Goal: Information Seeking & Learning: Find specific fact

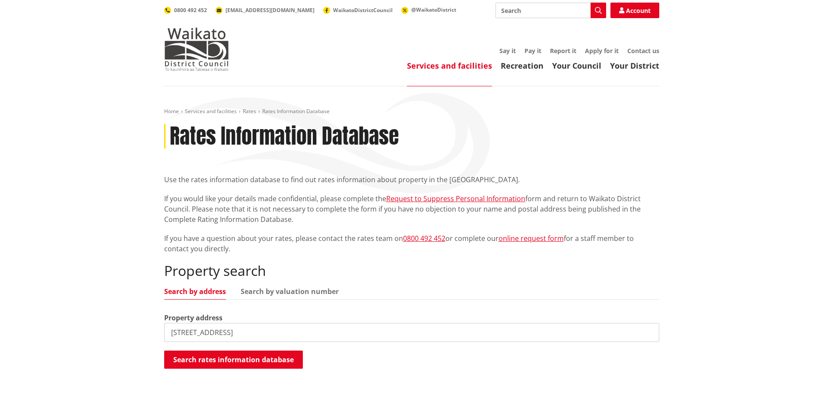
type input "[STREET_ADDRESS]"
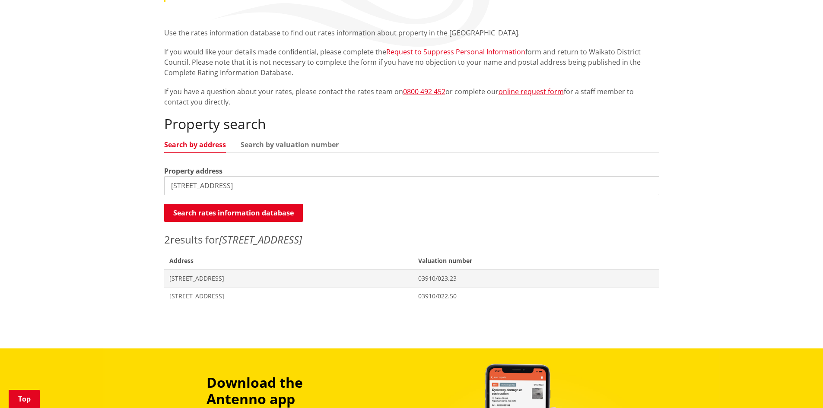
scroll to position [216, 0]
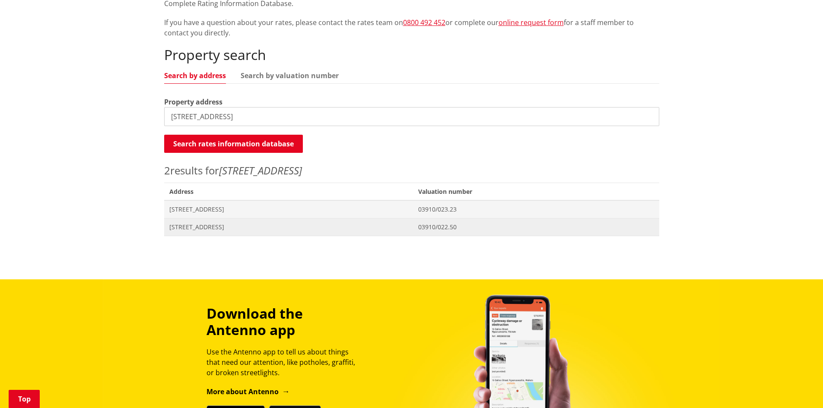
click at [207, 227] on span "[STREET_ADDRESS]" at bounding box center [288, 227] width 239 height 9
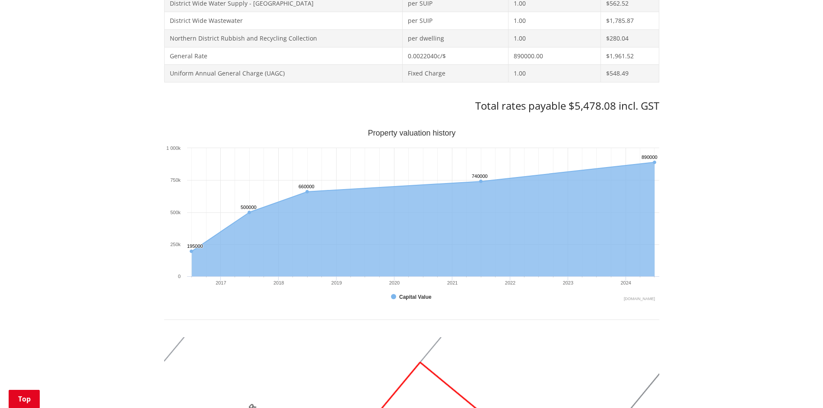
scroll to position [432, 0]
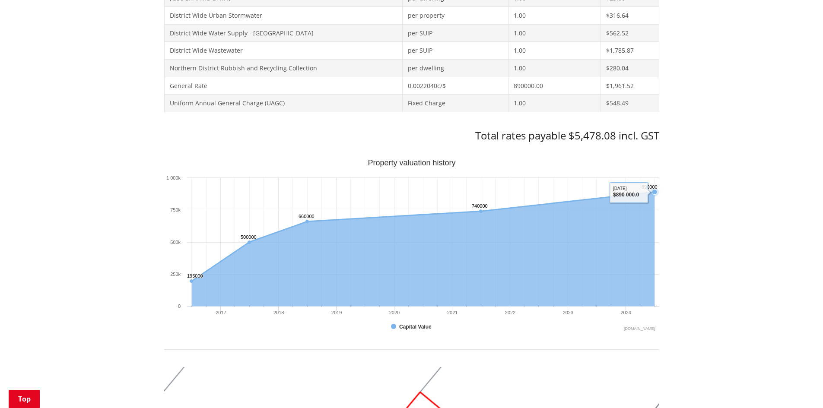
click at [576, 200] on icon "Interactive chart" at bounding box center [422, 236] width 463 height 89
click at [693, 205] on div "Home Services and facilities Rates Rates Information Database Rates Information…" at bounding box center [411, 251] width 823 height 1194
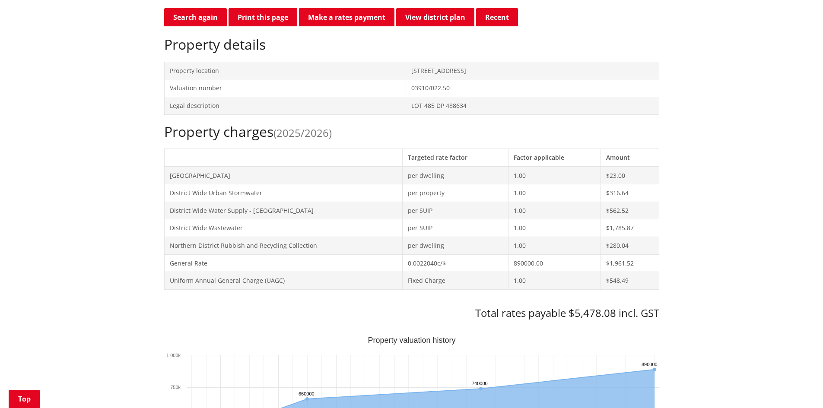
scroll to position [216, 0]
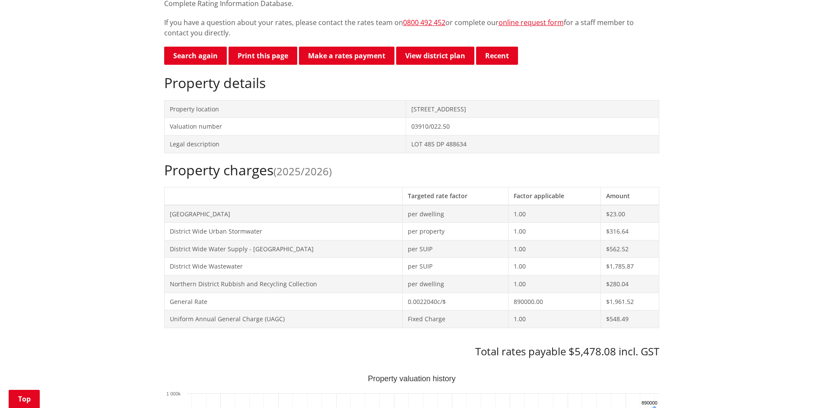
click at [316, 170] on span "(2025/2026)" at bounding box center [303, 171] width 58 height 14
drag, startPoint x: 341, startPoint y: 172, endPoint x: 253, endPoint y: 164, distance: 88.6
click at [341, 172] on h2 "Property charges (2025/2026)" at bounding box center [411, 170] width 495 height 16
drag, startPoint x: 253, startPoint y: 164, endPoint x: 224, endPoint y: 165, distance: 28.6
click at [225, 165] on h2 "Property charges (2025/2026)" at bounding box center [411, 170] width 495 height 16
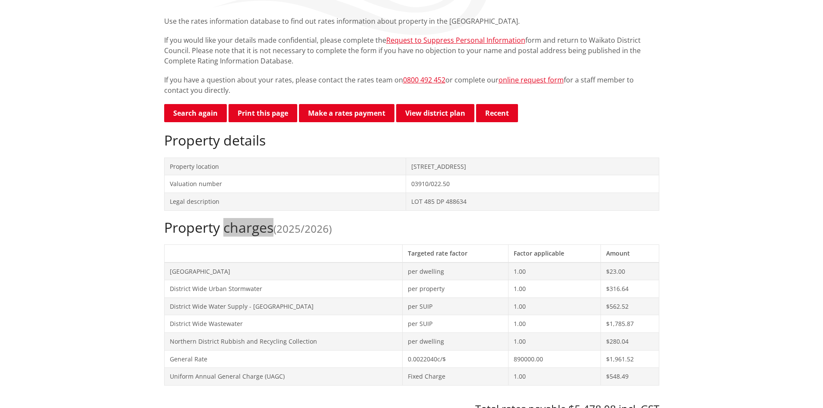
scroll to position [0, 0]
